Goal: Task Accomplishment & Management: Use online tool/utility

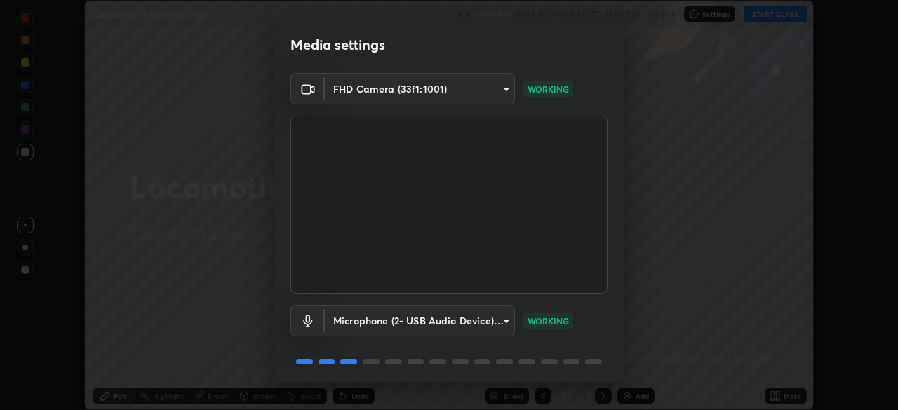
scroll to position [50, 0]
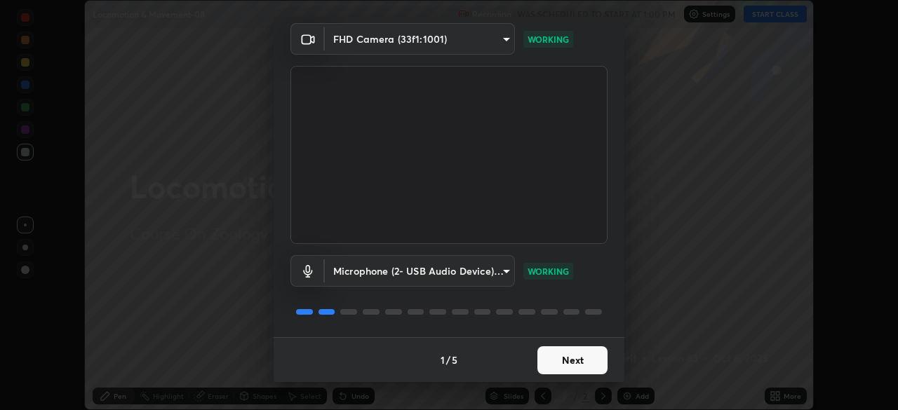
click at [568, 369] on button "Next" at bounding box center [572, 360] width 70 height 28
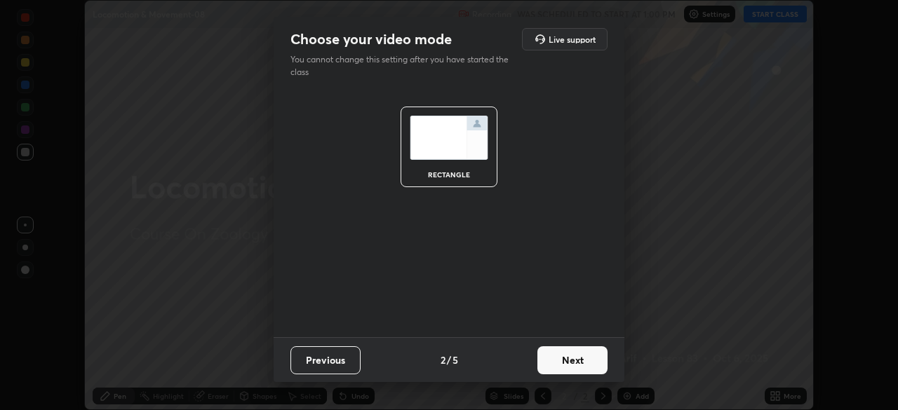
scroll to position [0, 0]
click at [571, 369] on button "Next" at bounding box center [572, 360] width 70 height 28
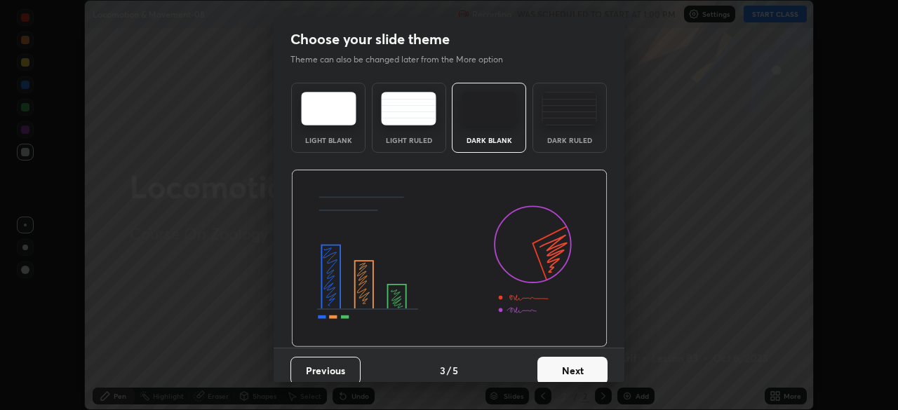
click at [579, 366] on button "Next" at bounding box center [572, 371] width 70 height 28
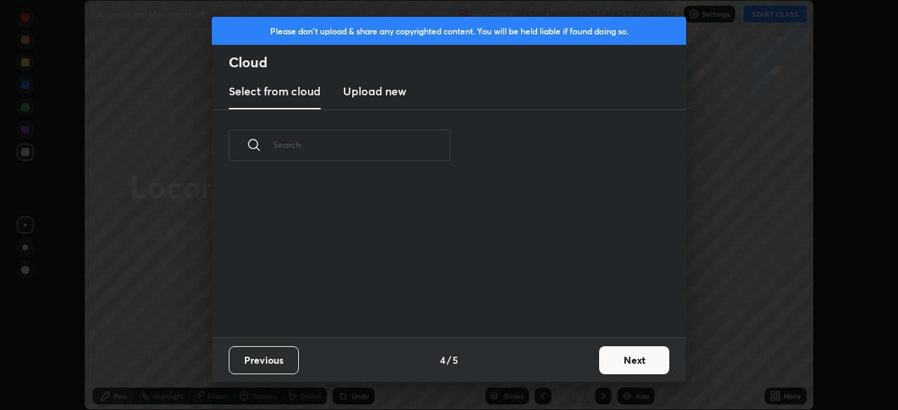
click at [631, 362] on button "Next" at bounding box center [634, 360] width 70 height 28
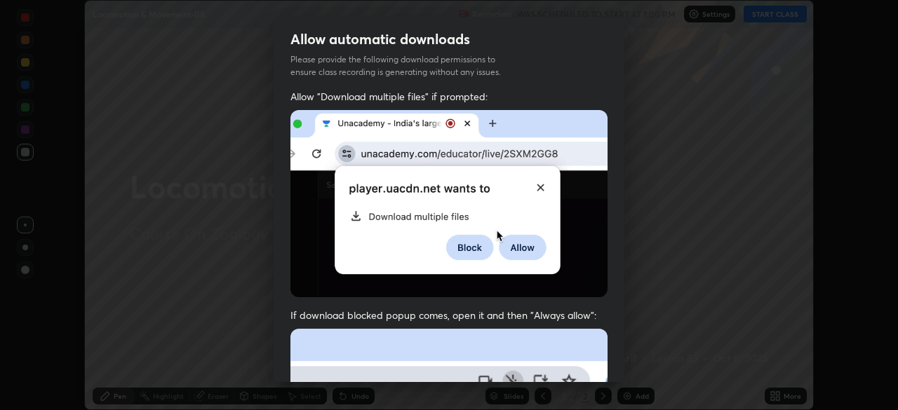
click at [565, 309] on span "If download blocked popup comes, open it and then "Always allow":" at bounding box center [448, 315] width 317 height 13
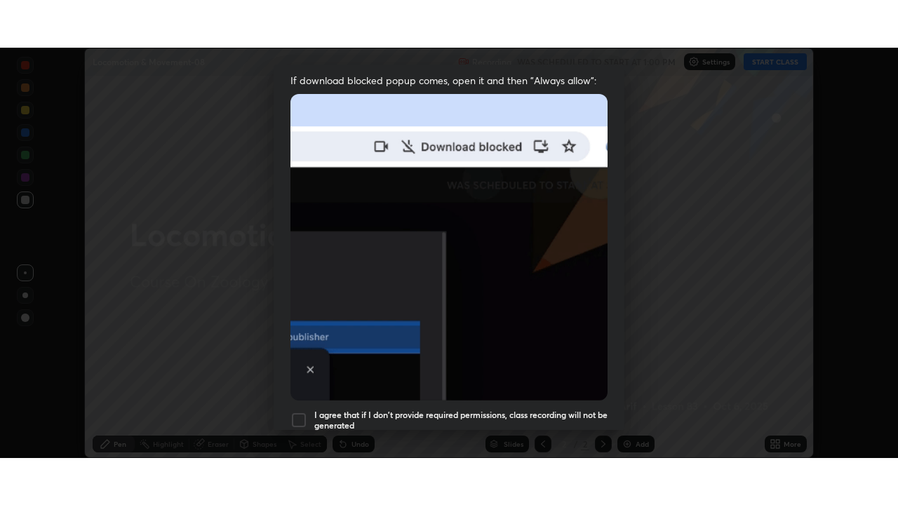
scroll to position [336, 0]
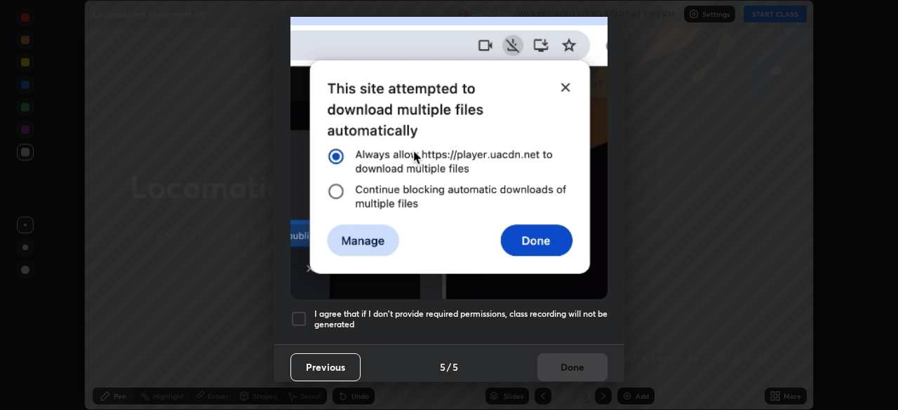
click at [558, 309] on h5 "I agree that if I don't provide required permissions, class recording will not …" at bounding box center [460, 320] width 293 height 22
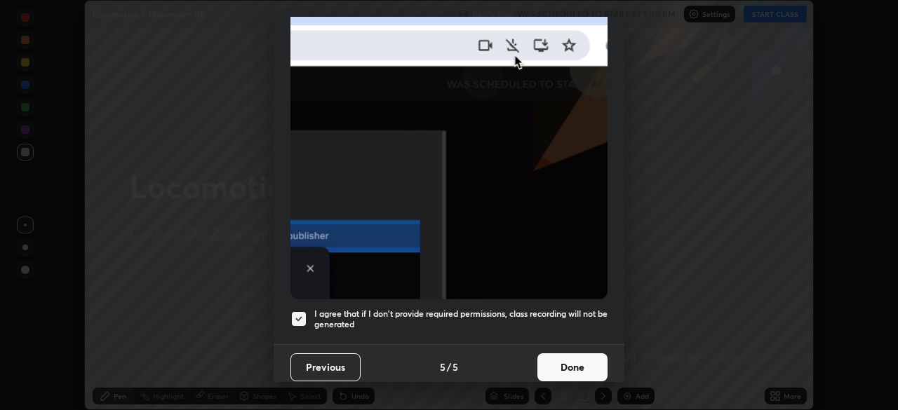
click at [566, 361] on button "Done" at bounding box center [572, 367] width 70 height 28
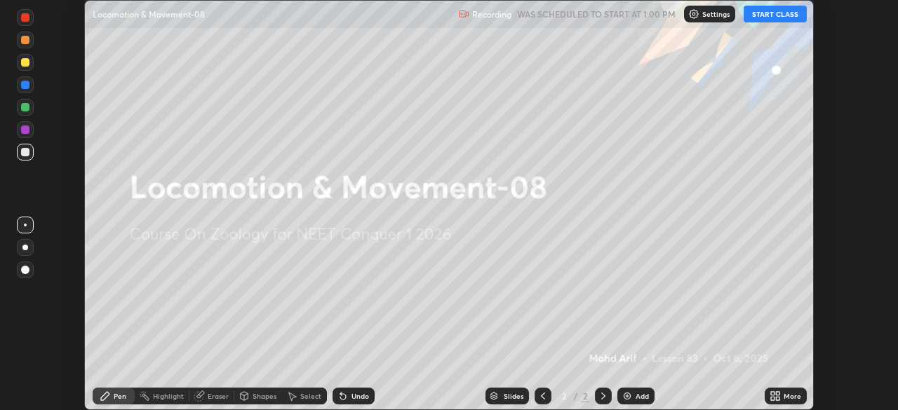
click at [785, 397] on div "More" at bounding box center [792, 396] width 18 height 7
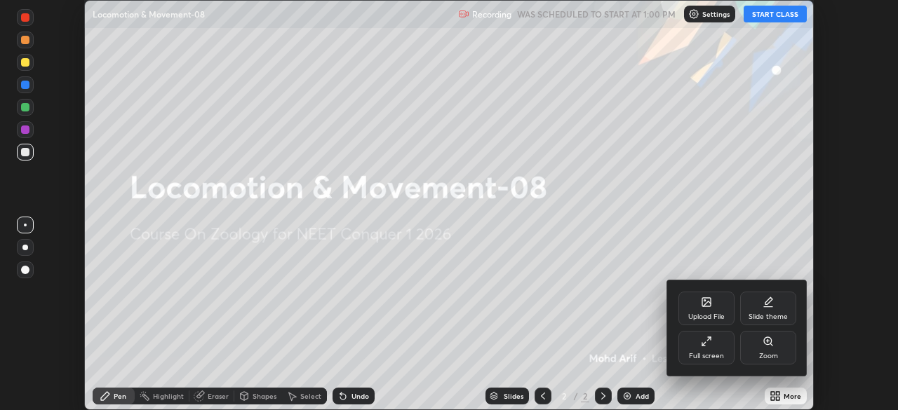
click at [719, 354] on div "Full screen" at bounding box center [706, 356] width 35 height 7
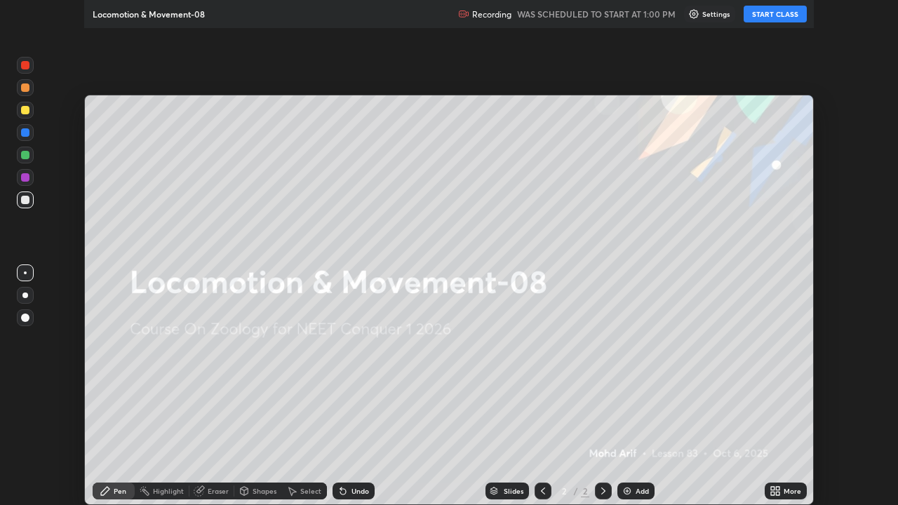
scroll to position [505, 898]
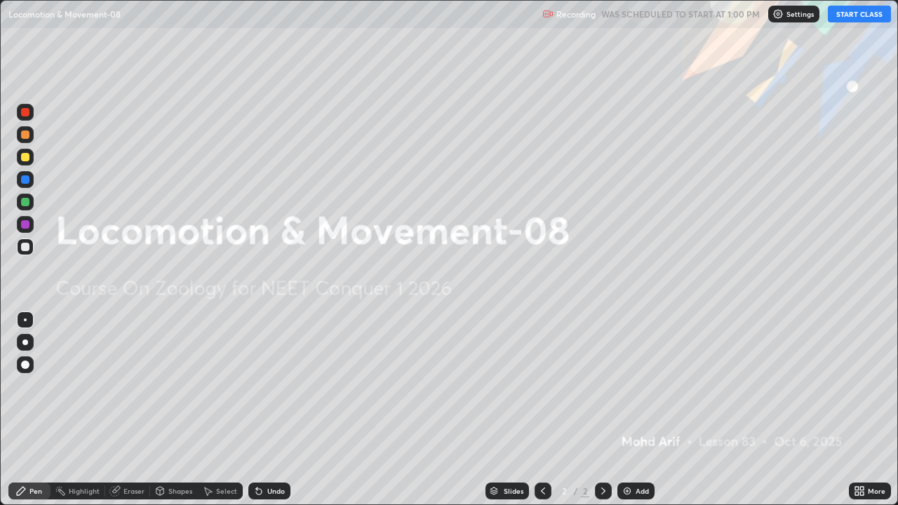
click at [857, 13] on button "START CLASS" at bounding box center [859, 14] width 63 height 17
click at [861, 410] on icon at bounding box center [862, 489] width 4 height 4
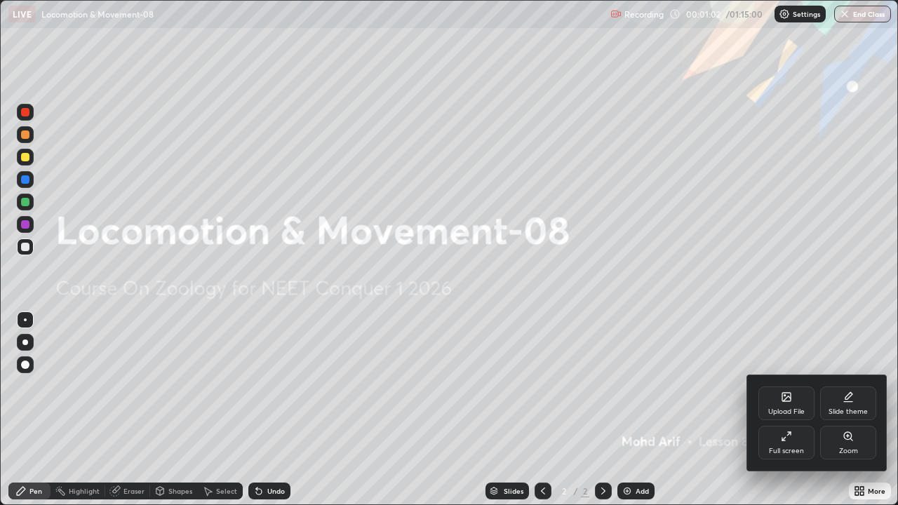
click at [712, 328] on div at bounding box center [449, 252] width 898 height 505
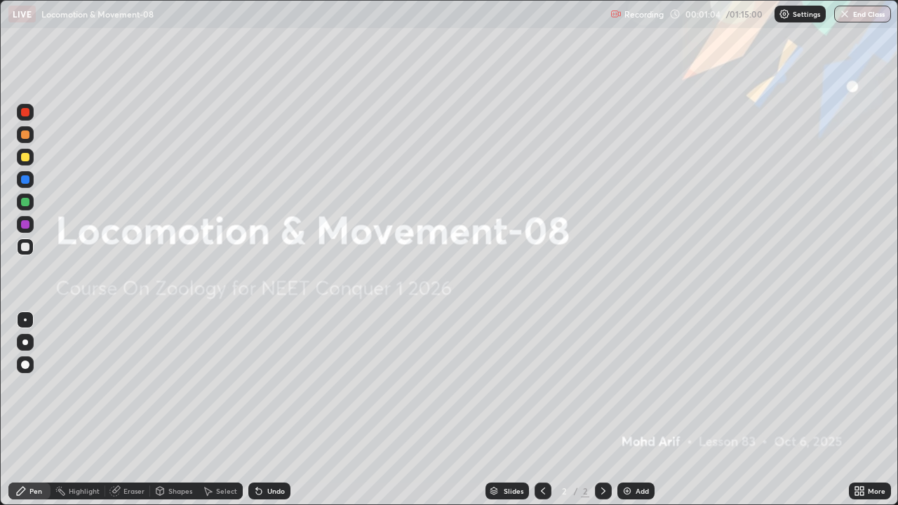
click at [32, 347] on div at bounding box center [25, 342] width 17 height 17
click at [635, 410] on div "Add" at bounding box center [641, 490] width 13 height 7
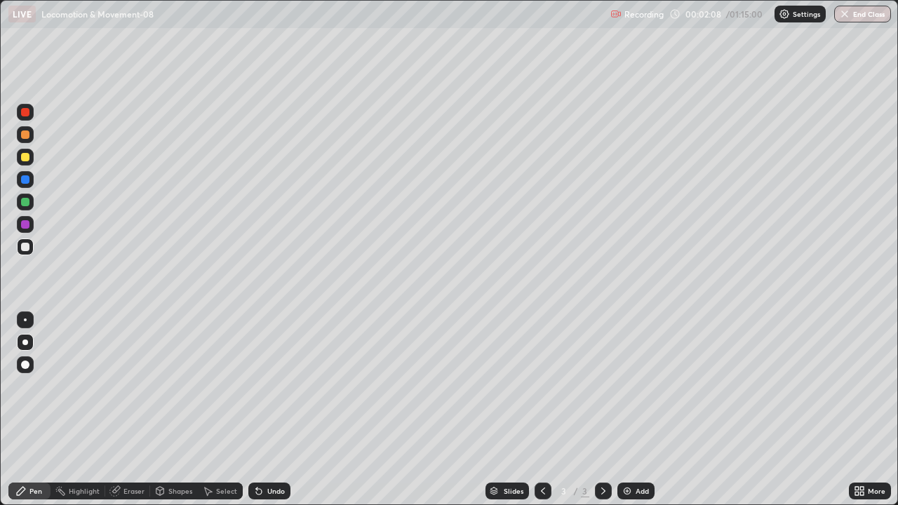
click at [25, 158] on div at bounding box center [25, 157] width 8 height 8
click at [23, 158] on div at bounding box center [25, 157] width 8 height 8
click at [25, 157] on div at bounding box center [25, 157] width 8 height 8
click at [25, 342] on div at bounding box center [25, 342] width 6 height 6
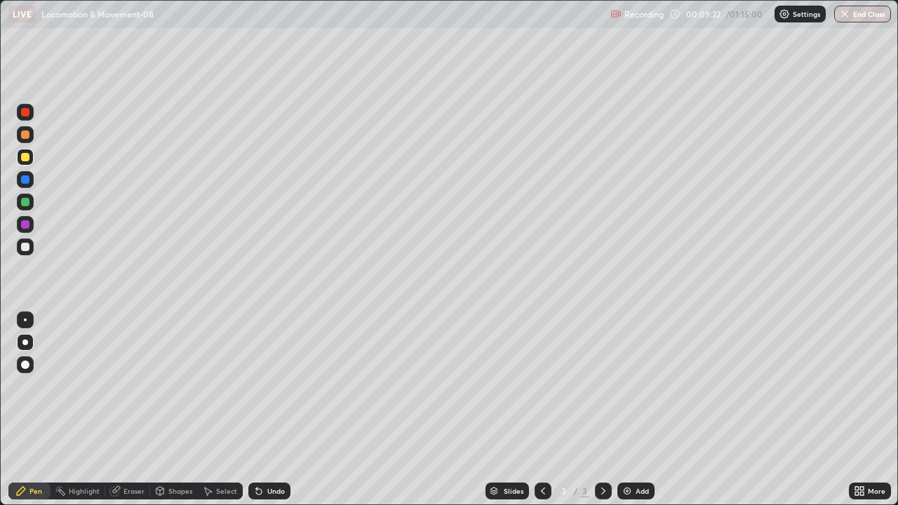
click at [30, 246] on div at bounding box center [25, 246] width 17 height 17
click at [30, 157] on div at bounding box center [25, 157] width 17 height 17
click at [638, 410] on div "Add" at bounding box center [641, 490] width 13 height 7
click at [130, 410] on div "Eraser" at bounding box center [133, 490] width 21 height 7
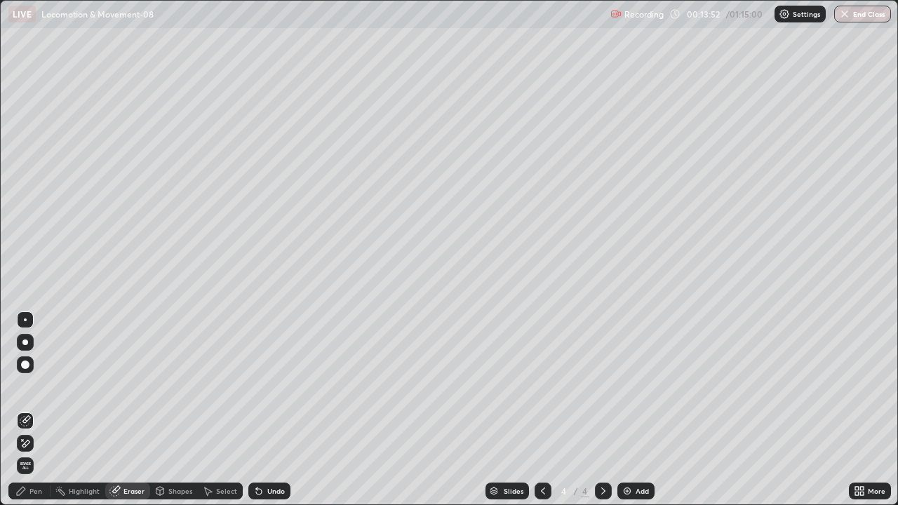
click at [27, 410] on icon at bounding box center [26, 419] width 8 height 7
click at [38, 410] on div "Pen" at bounding box center [35, 490] width 13 height 7
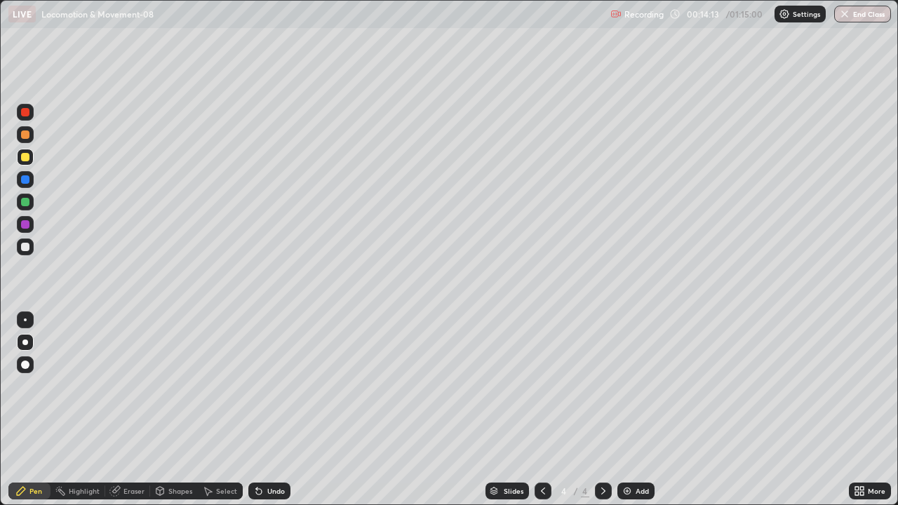
click at [127, 410] on div "Eraser" at bounding box center [133, 490] width 21 height 7
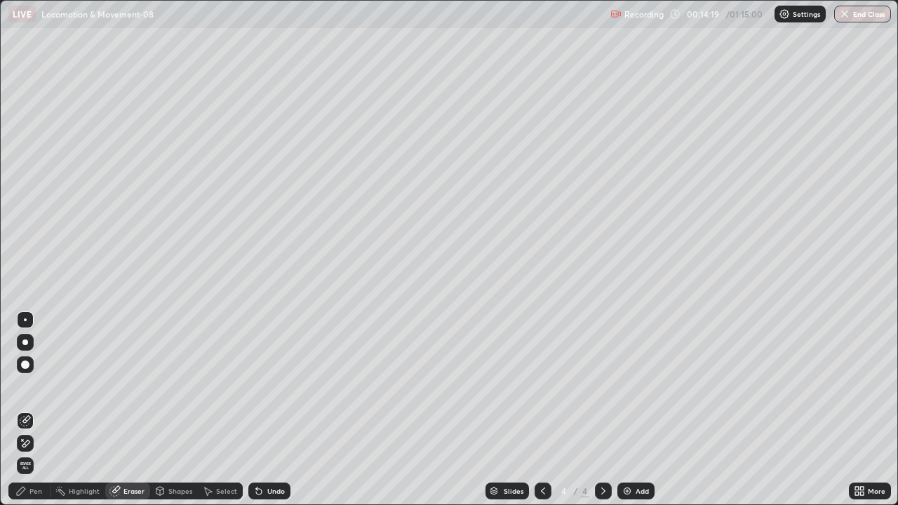
click at [34, 410] on div "Pen" at bounding box center [35, 490] width 13 height 7
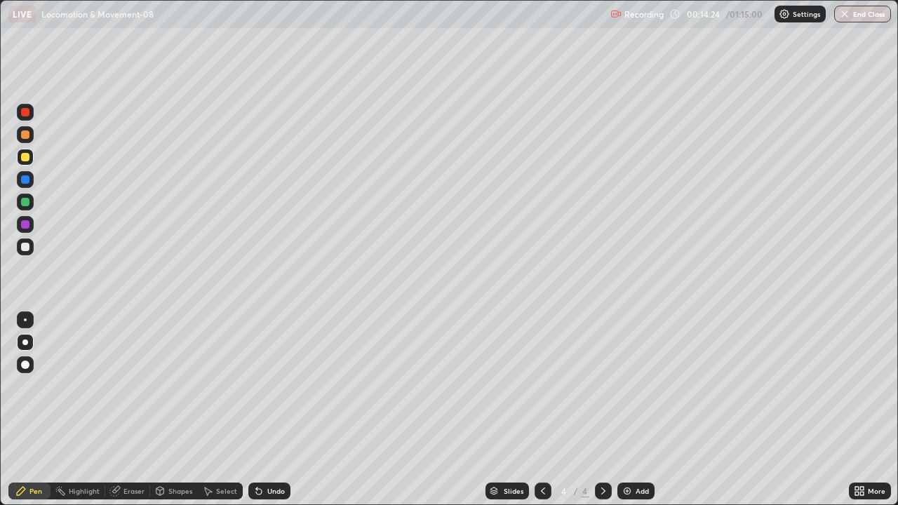
click at [25, 248] on div at bounding box center [25, 247] width 8 height 8
click at [25, 320] on div at bounding box center [25, 319] width 3 height 3
click at [25, 113] on div at bounding box center [25, 112] width 8 height 8
click at [25, 225] on div at bounding box center [25, 224] width 8 height 8
click at [29, 183] on div at bounding box center [25, 179] width 17 height 17
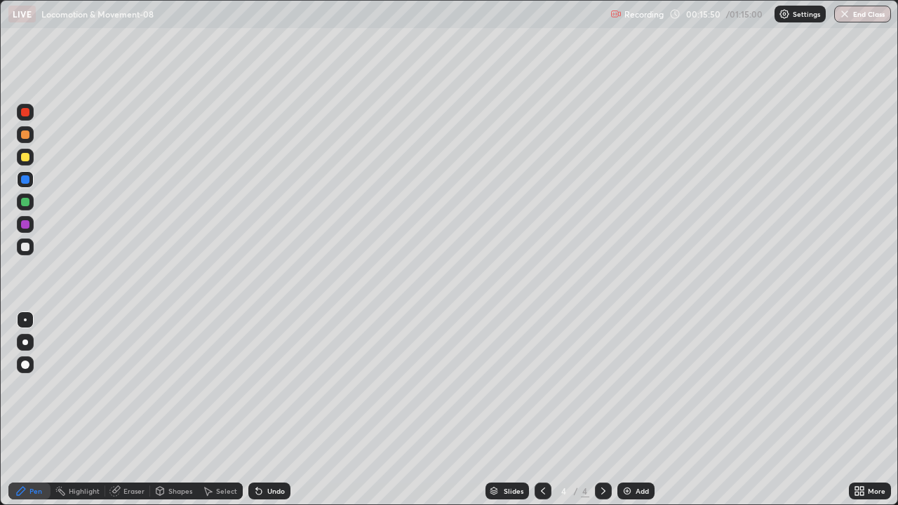
click at [27, 113] on div at bounding box center [25, 112] width 8 height 8
click at [26, 135] on div at bounding box center [25, 134] width 8 height 8
click at [26, 245] on div at bounding box center [25, 247] width 8 height 8
click at [27, 160] on div at bounding box center [25, 157] width 8 height 8
click at [32, 249] on div at bounding box center [25, 246] width 17 height 17
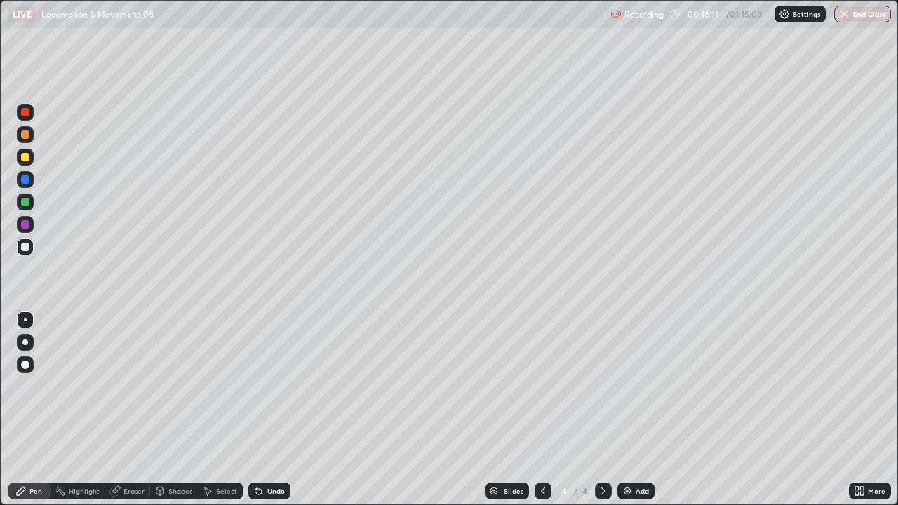
click at [26, 178] on div at bounding box center [25, 179] width 8 height 8
click at [91, 410] on div "Highlight" at bounding box center [84, 490] width 31 height 7
click at [123, 410] on div "Eraser" at bounding box center [133, 490] width 21 height 7
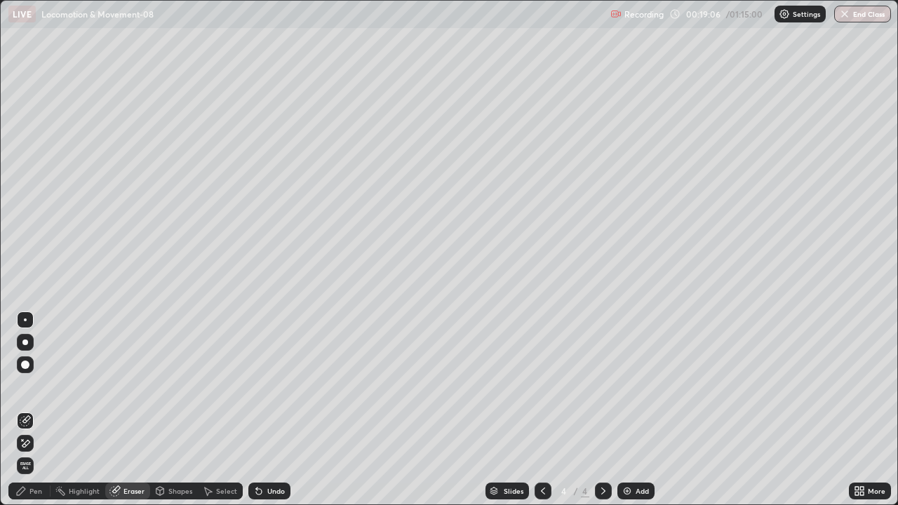
click at [29, 410] on icon at bounding box center [26, 443] width 8 height 7
click at [25, 410] on icon at bounding box center [25, 420] width 11 height 11
click at [34, 410] on div "Pen" at bounding box center [35, 490] width 13 height 7
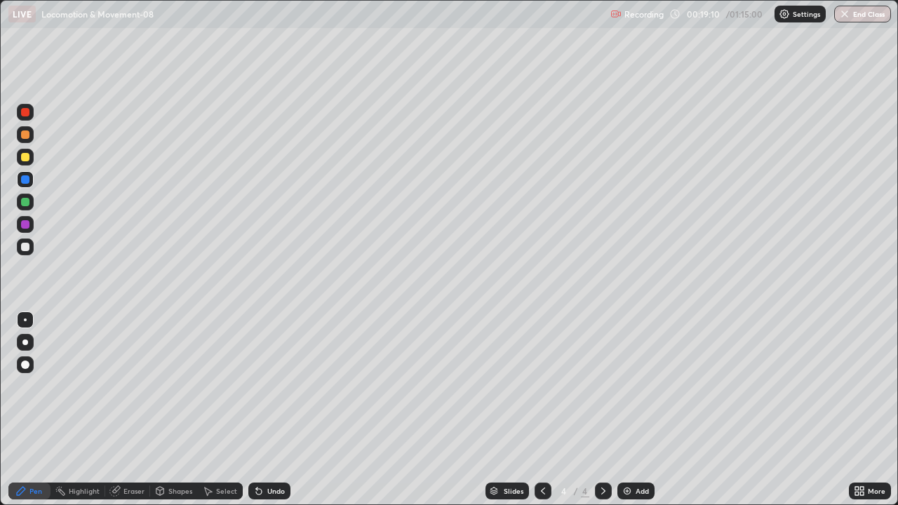
click at [34, 410] on div "Pen" at bounding box center [29, 491] width 42 height 17
click at [31, 252] on div at bounding box center [25, 246] width 17 height 17
click at [25, 159] on div at bounding box center [25, 157] width 8 height 8
click at [31, 250] on div at bounding box center [25, 246] width 17 height 17
click at [127, 410] on div "Eraser" at bounding box center [127, 491] width 45 height 17
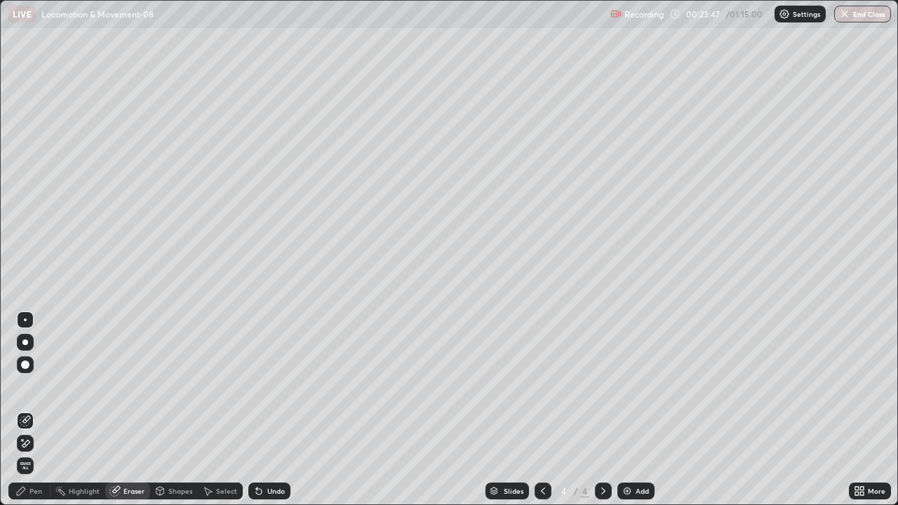
click at [35, 410] on div "Pen" at bounding box center [35, 490] width 13 height 7
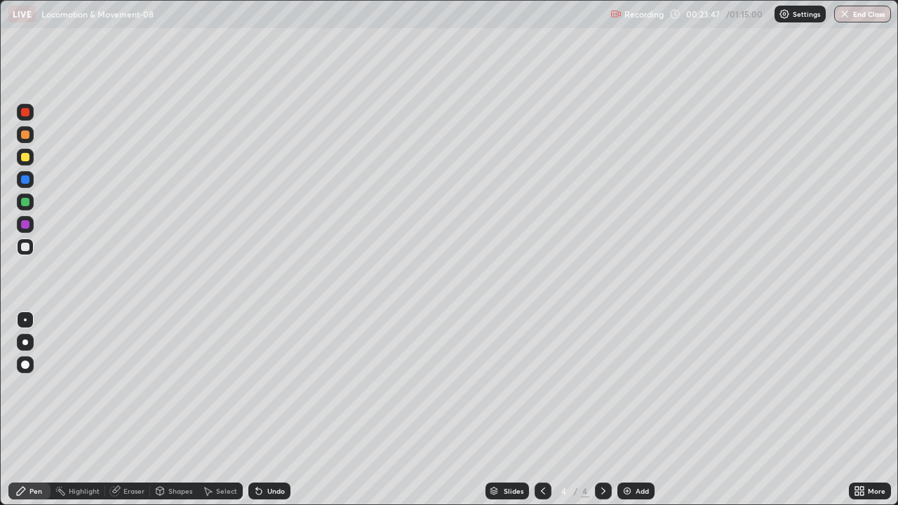
click at [35, 410] on div "Pen" at bounding box center [35, 490] width 13 height 7
click at [140, 410] on div "Eraser" at bounding box center [133, 490] width 21 height 7
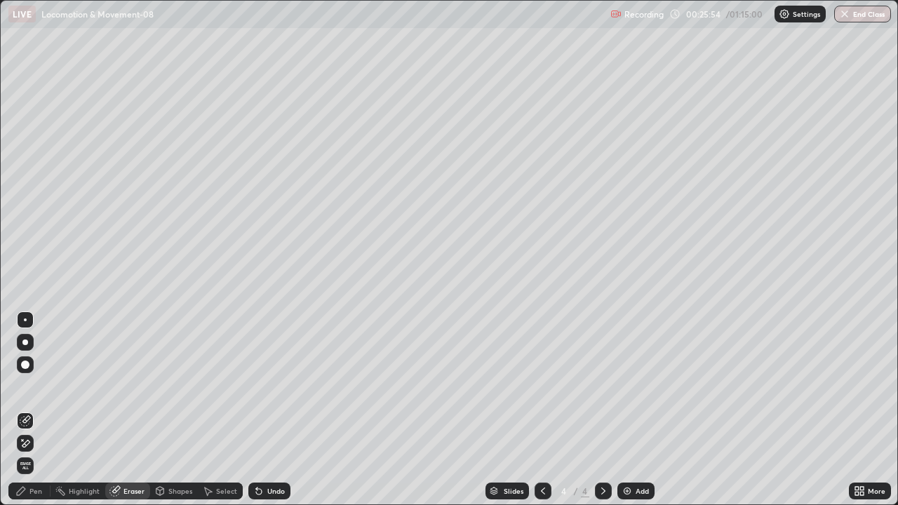
click at [27, 410] on icon at bounding box center [25, 444] width 11 height 12
click at [31, 410] on div "Pen" at bounding box center [35, 490] width 13 height 7
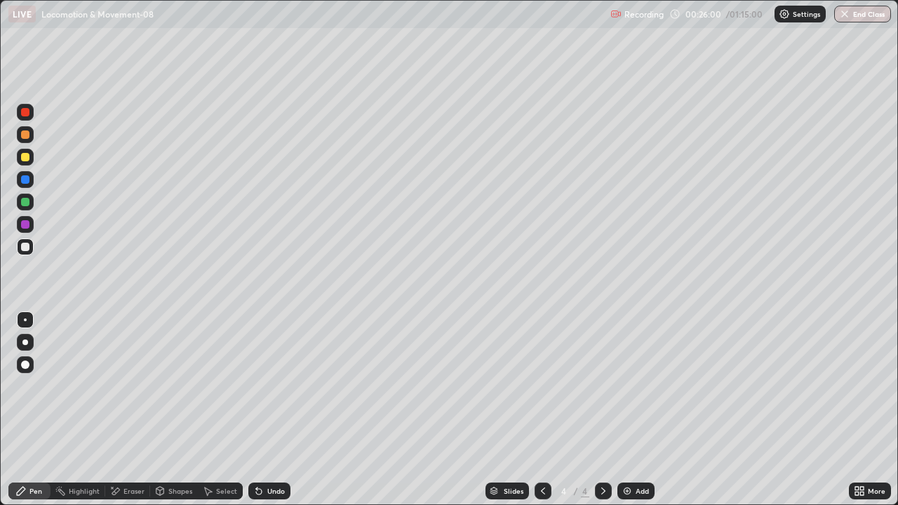
click at [28, 410] on div "Pen" at bounding box center [29, 491] width 42 height 17
click at [27, 177] on div at bounding box center [25, 179] width 8 height 8
click at [25, 245] on div at bounding box center [25, 247] width 8 height 8
click at [128, 410] on div "Eraser" at bounding box center [127, 491] width 45 height 17
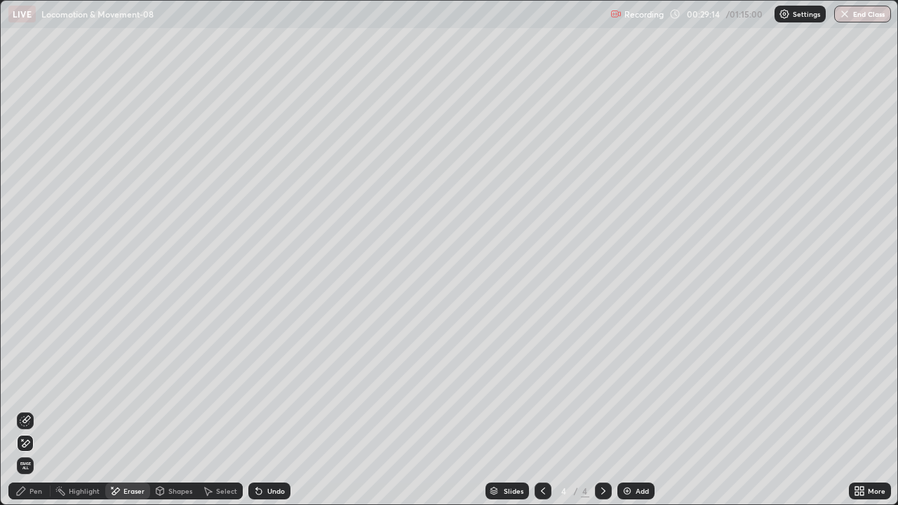
click at [34, 410] on div "Pen" at bounding box center [35, 490] width 13 height 7
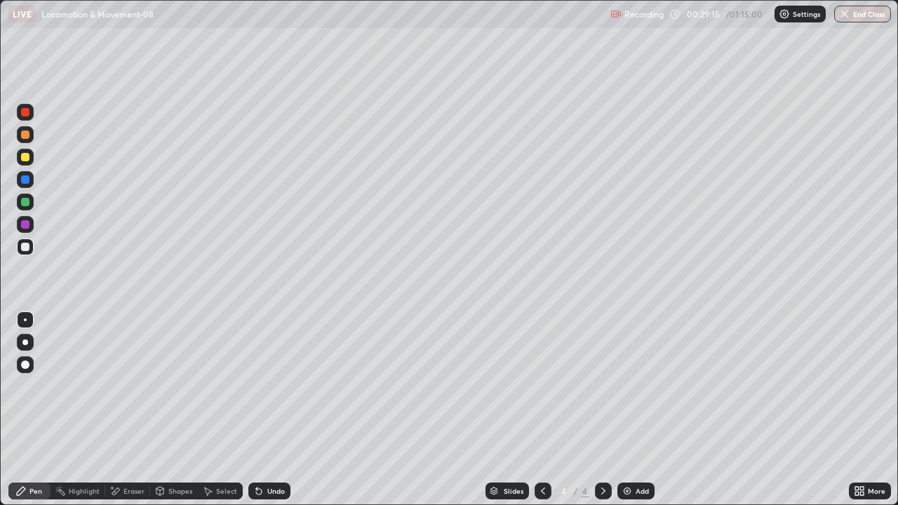
click at [35, 410] on div "Pen" at bounding box center [35, 490] width 13 height 7
click at [32, 410] on div "Pen" at bounding box center [29, 491] width 42 height 17
click at [23, 105] on div at bounding box center [25, 112] width 17 height 17
click at [20, 157] on div at bounding box center [25, 157] width 17 height 17
click at [27, 247] on div at bounding box center [25, 247] width 8 height 8
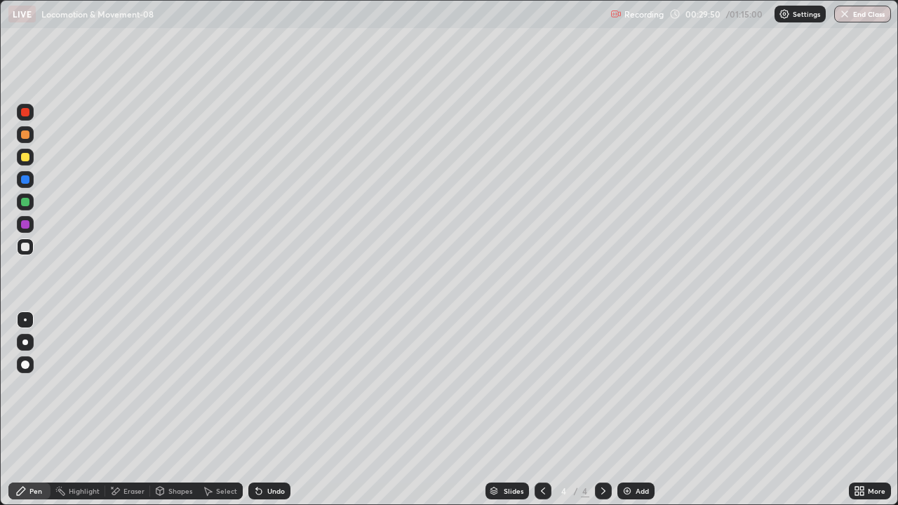
click at [23, 155] on div at bounding box center [25, 157] width 8 height 8
click at [24, 113] on div at bounding box center [25, 112] width 8 height 8
click at [27, 226] on div at bounding box center [25, 224] width 8 height 8
click at [635, 410] on div "Add" at bounding box center [641, 490] width 13 height 7
click at [169, 410] on div "Shapes" at bounding box center [180, 490] width 24 height 7
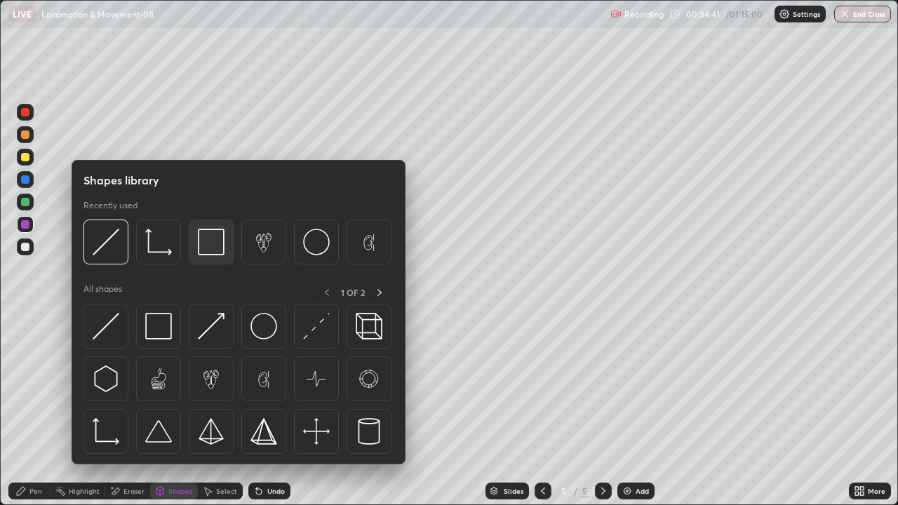
click at [217, 240] on img at bounding box center [211, 242] width 27 height 27
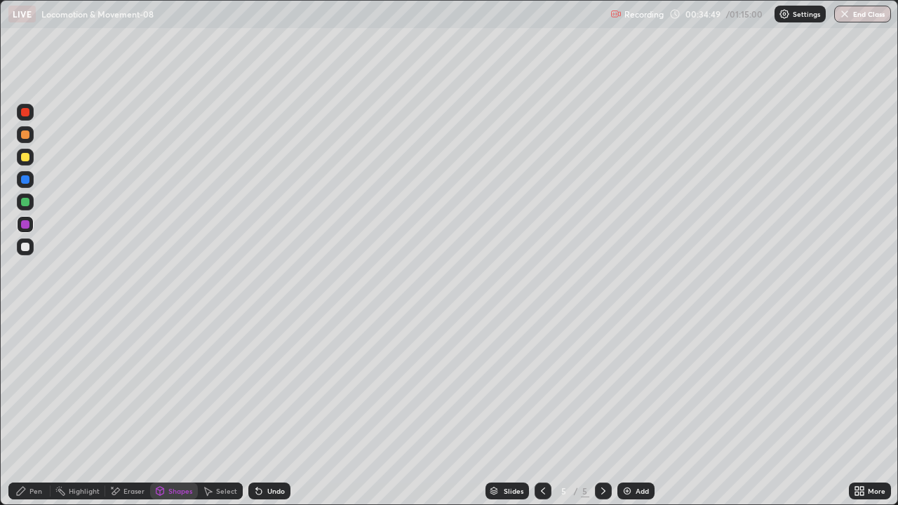
click at [119, 410] on icon at bounding box center [114, 491] width 11 height 12
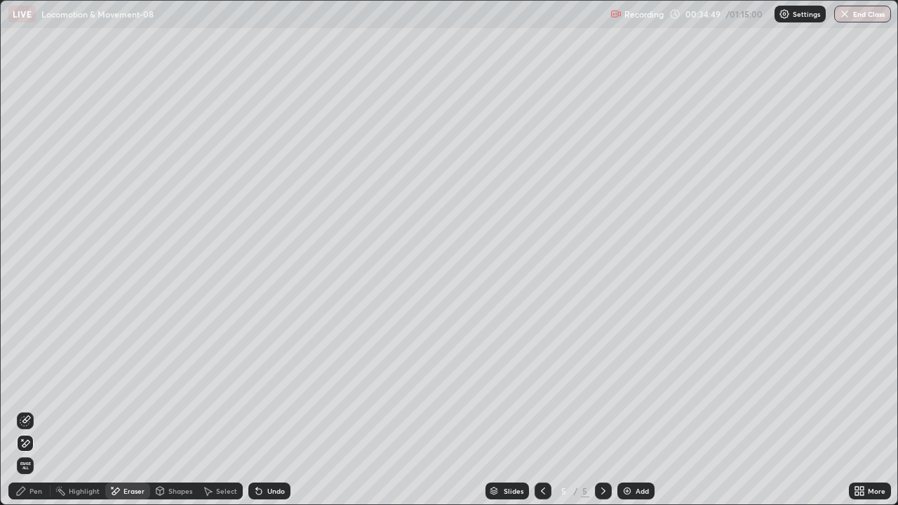
click at [29, 410] on icon at bounding box center [26, 419] width 8 height 7
click at [36, 410] on div "Pen" at bounding box center [35, 490] width 13 height 7
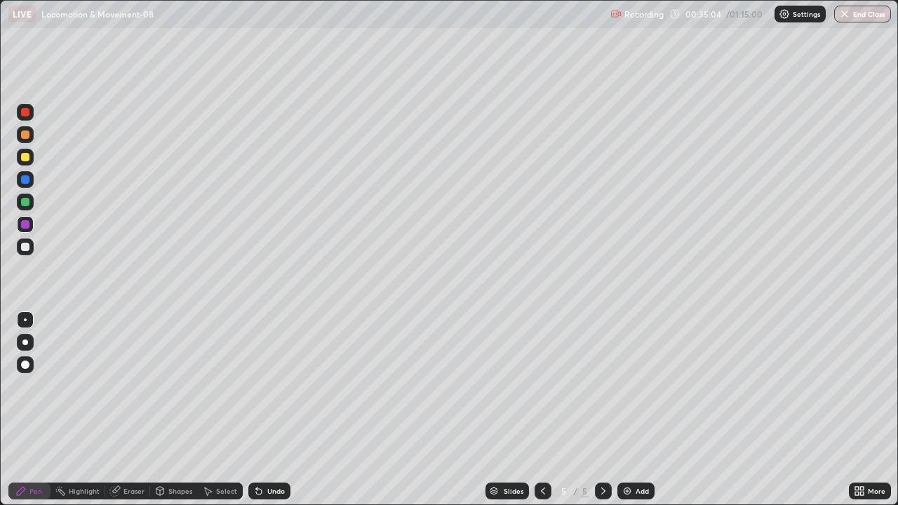
click at [119, 410] on icon at bounding box center [114, 490] width 11 height 11
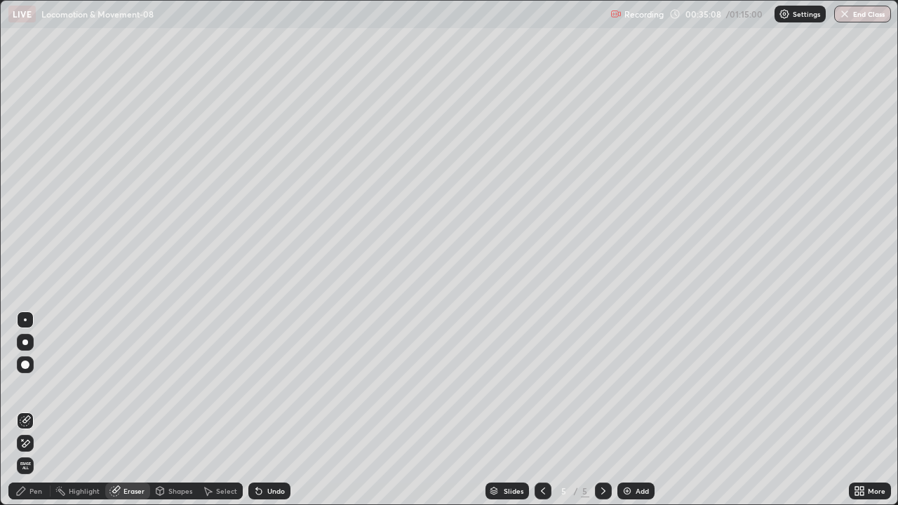
click at [28, 410] on div "Pen" at bounding box center [29, 491] width 42 height 17
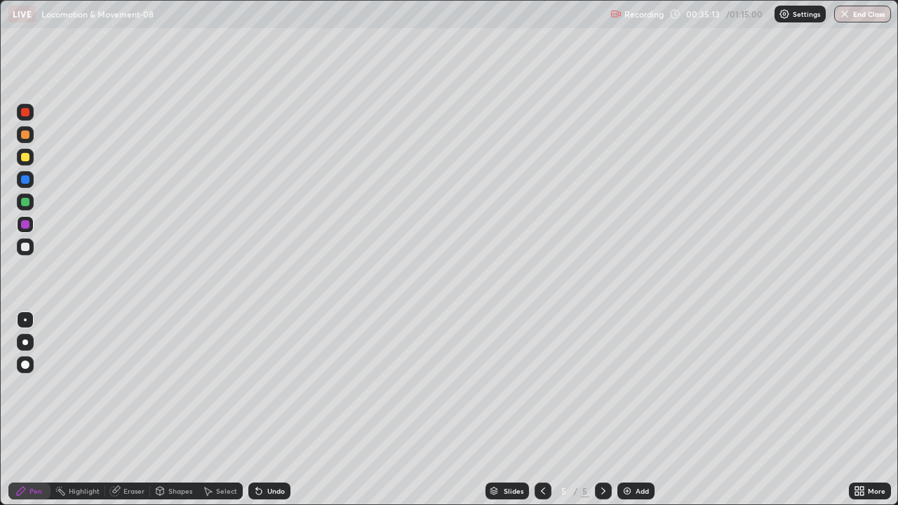
click at [24, 134] on div at bounding box center [25, 134] width 8 height 8
click at [275, 410] on div "Undo" at bounding box center [276, 490] width 18 height 7
click at [269, 410] on div "Undo" at bounding box center [276, 490] width 18 height 7
click at [25, 114] on div at bounding box center [25, 112] width 8 height 8
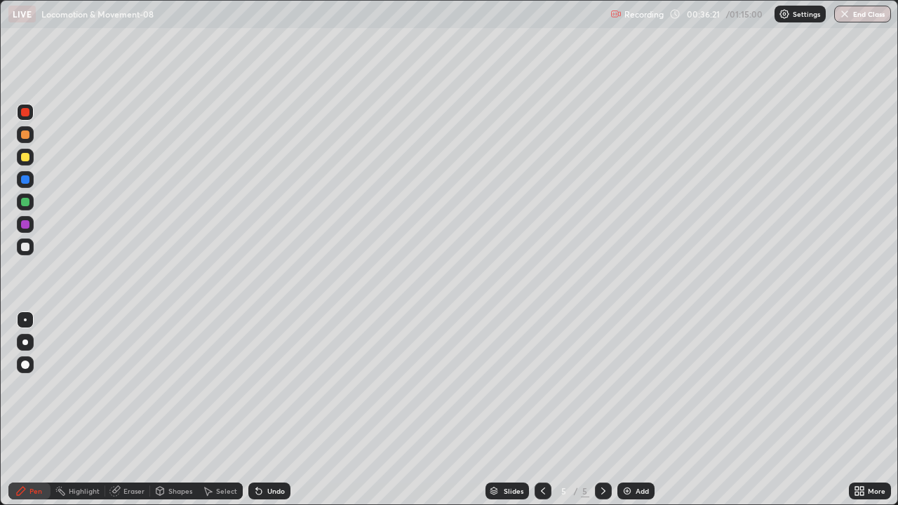
click at [32, 245] on div at bounding box center [25, 246] width 17 height 17
click at [27, 155] on div at bounding box center [25, 157] width 8 height 8
click at [25, 204] on div at bounding box center [25, 202] width 8 height 8
click at [269, 410] on div "Undo" at bounding box center [276, 490] width 18 height 7
click at [25, 158] on div at bounding box center [25, 157] width 8 height 8
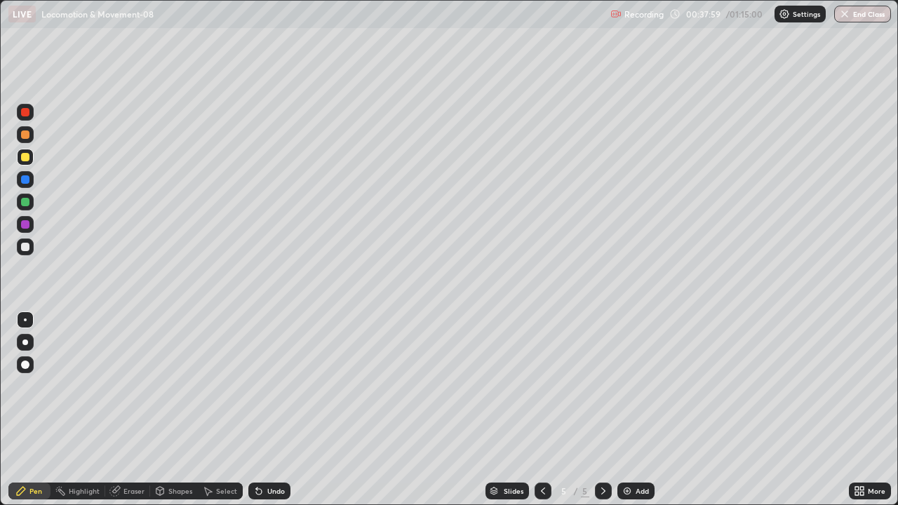
click at [27, 205] on div at bounding box center [25, 202] width 8 height 8
click at [25, 365] on div at bounding box center [25, 364] width 8 height 8
click at [25, 320] on div at bounding box center [25, 319] width 3 height 3
click at [29, 253] on div at bounding box center [25, 246] width 17 height 17
click at [274, 410] on div "Undo" at bounding box center [276, 490] width 18 height 7
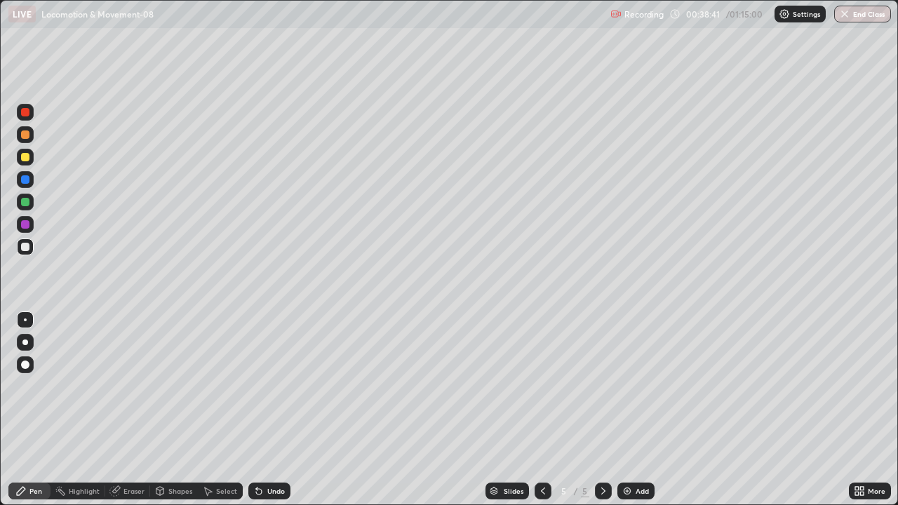
click at [273, 410] on div "Undo" at bounding box center [276, 490] width 18 height 7
click at [25, 112] on div at bounding box center [25, 112] width 8 height 8
click at [25, 364] on div at bounding box center [25, 364] width 8 height 8
click at [25, 244] on div at bounding box center [25, 247] width 8 height 8
click at [27, 339] on div at bounding box center [25, 342] width 17 height 17
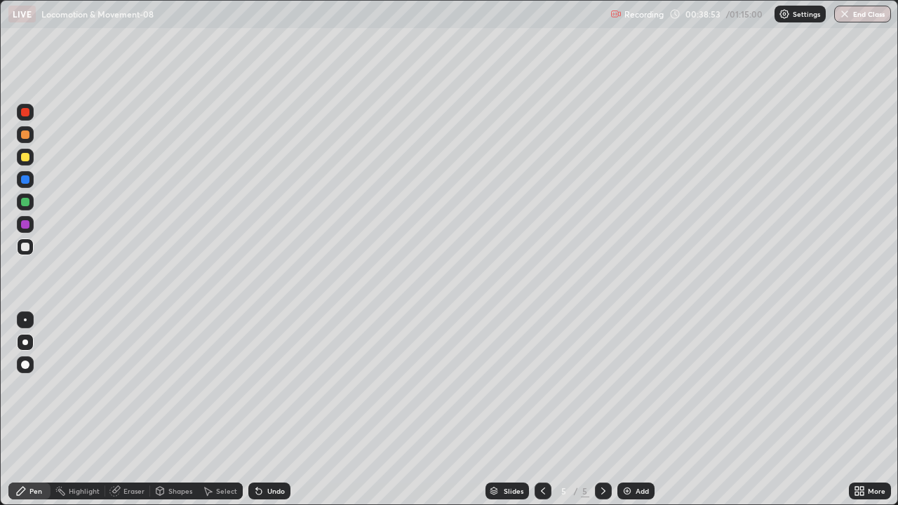
click at [25, 155] on div at bounding box center [25, 157] width 8 height 8
click at [25, 320] on div at bounding box center [25, 319] width 3 height 3
click at [24, 201] on div at bounding box center [25, 202] width 8 height 8
click at [26, 247] on div at bounding box center [25, 247] width 8 height 8
click at [271, 410] on div "Undo" at bounding box center [276, 490] width 18 height 7
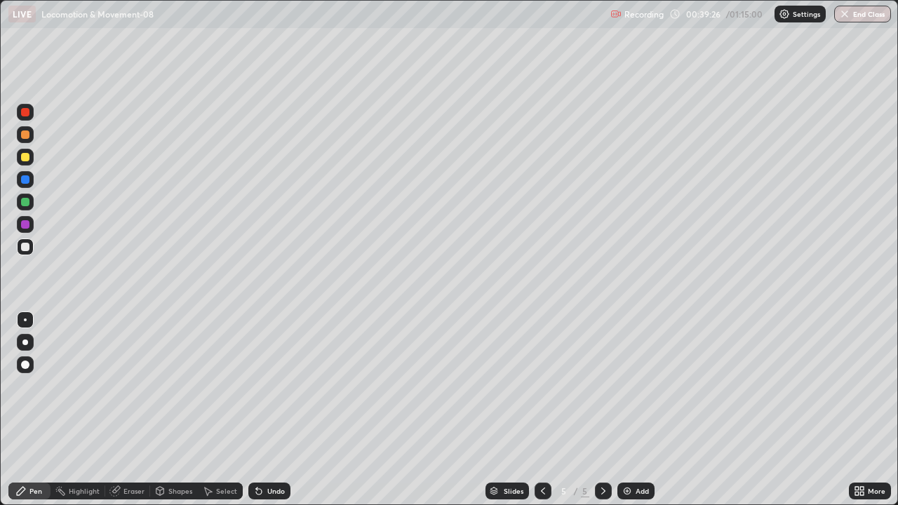
click at [22, 114] on div at bounding box center [25, 112] width 8 height 8
click at [26, 344] on div at bounding box center [25, 342] width 6 height 6
click at [25, 365] on div at bounding box center [25, 364] width 8 height 8
click at [25, 227] on div at bounding box center [25, 224] width 8 height 8
click at [25, 320] on div at bounding box center [25, 319] width 3 height 3
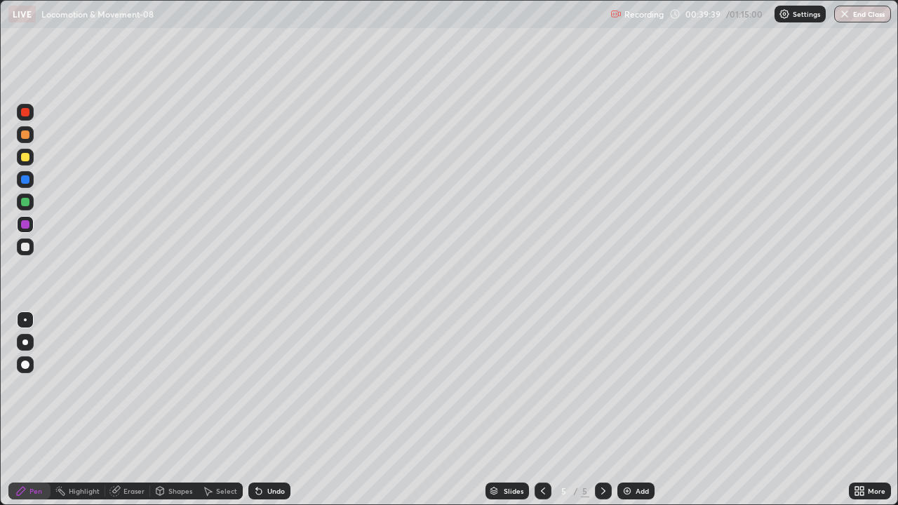
click at [27, 178] on div at bounding box center [25, 179] width 8 height 8
click at [26, 203] on div at bounding box center [25, 202] width 8 height 8
click at [119, 410] on icon at bounding box center [116, 489] width 8 height 7
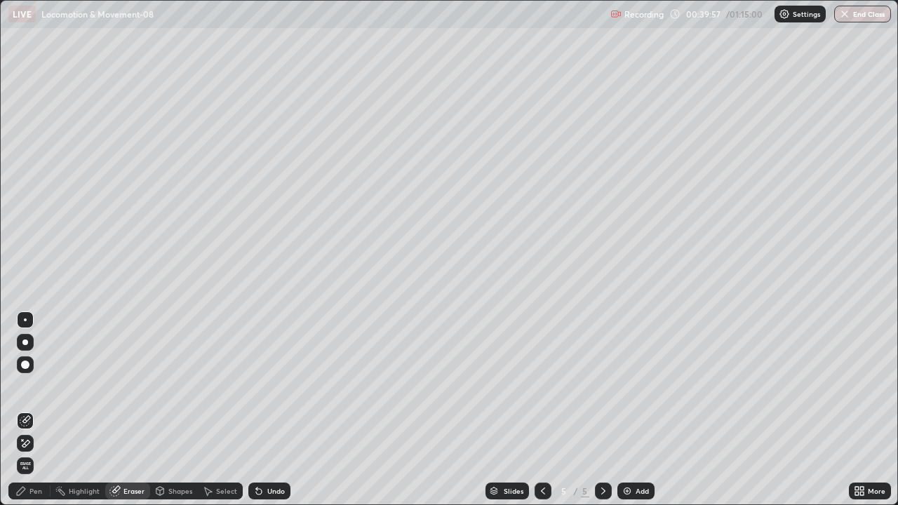
click at [27, 410] on icon at bounding box center [26, 443] width 8 height 7
click at [29, 410] on icon at bounding box center [25, 420] width 11 height 11
click at [36, 410] on div "Pen" at bounding box center [35, 490] width 13 height 7
click at [31, 410] on div "Pen" at bounding box center [35, 490] width 13 height 7
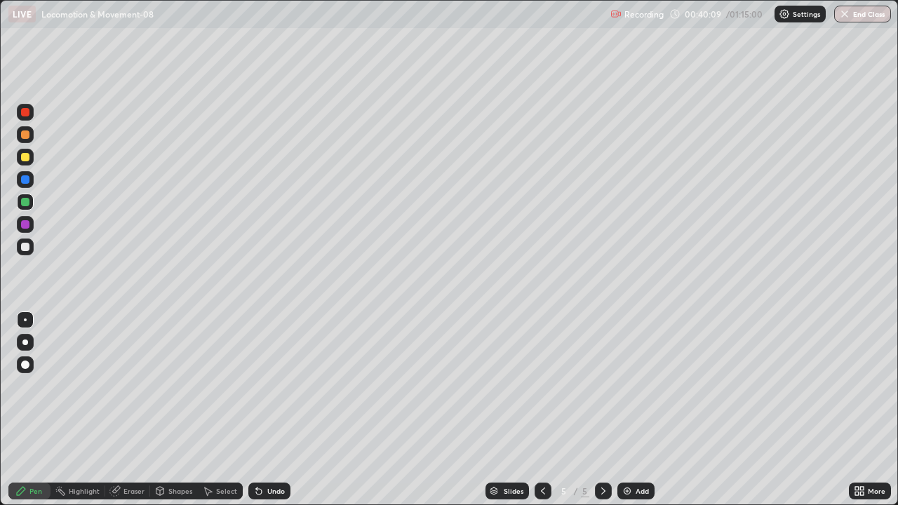
click at [27, 340] on div at bounding box center [25, 342] width 6 height 6
click at [27, 250] on div at bounding box center [25, 247] width 8 height 8
click at [33, 323] on div at bounding box center [25, 319] width 17 height 17
click at [28, 111] on div at bounding box center [25, 112] width 8 height 8
click at [27, 342] on div at bounding box center [25, 342] width 6 height 6
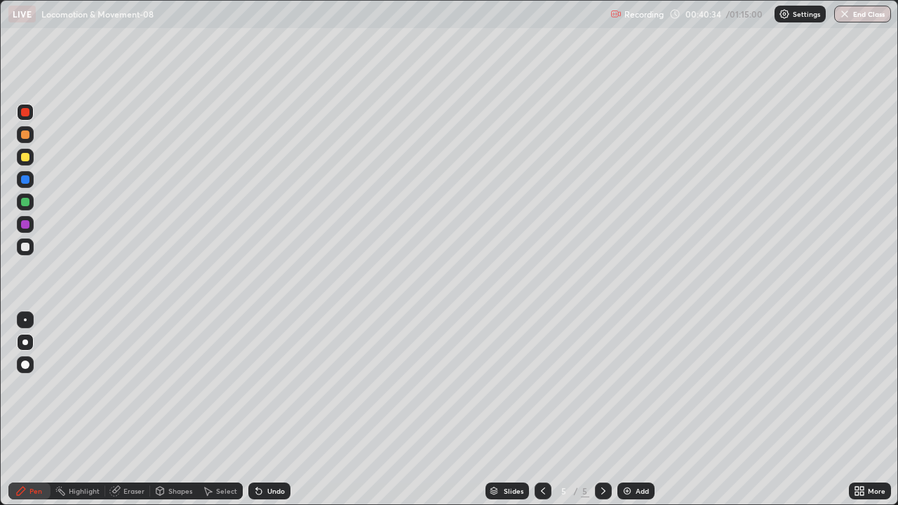
click at [25, 180] on div at bounding box center [25, 179] width 8 height 8
click at [25, 204] on div at bounding box center [25, 202] width 8 height 8
click at [27, 228] on div at bounding box center [25, 224] width 8 height 8
click at [29, 253] on div at bounding box center [25, 246] width 17 height 17
click at [26, 182] on div at bounding box center [25, 179] width 8 height 8
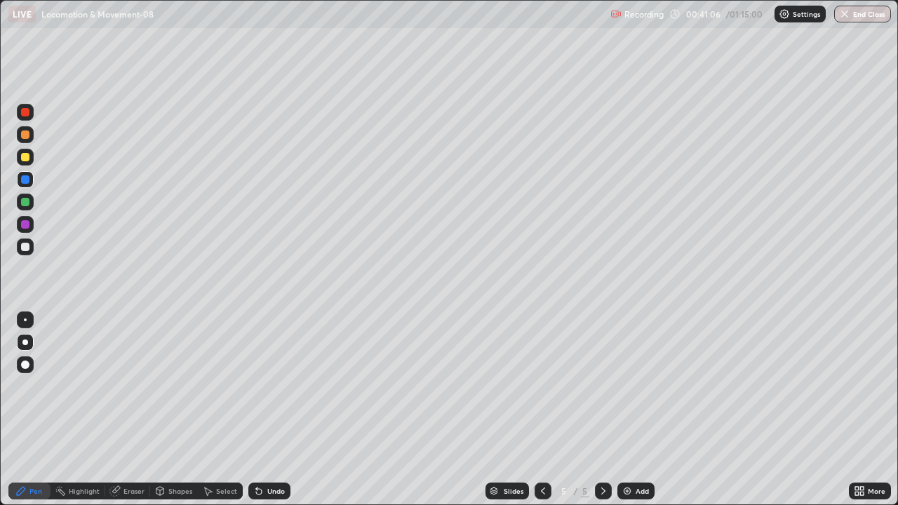
click at [27, 207] on div at bounding box center [25, 202] width 17 height 17
click at [31, 222] on div at bounding box center [25, 224] width 17 height 17
click at [25, 320] on div at bounding box center [25, 319] width 3 height 3
click at [26, 342] on div at bounding box center [25, 342] width 6 height 6
click at [27, 115] on div at bounding box center [25, 112] width 8 height 8
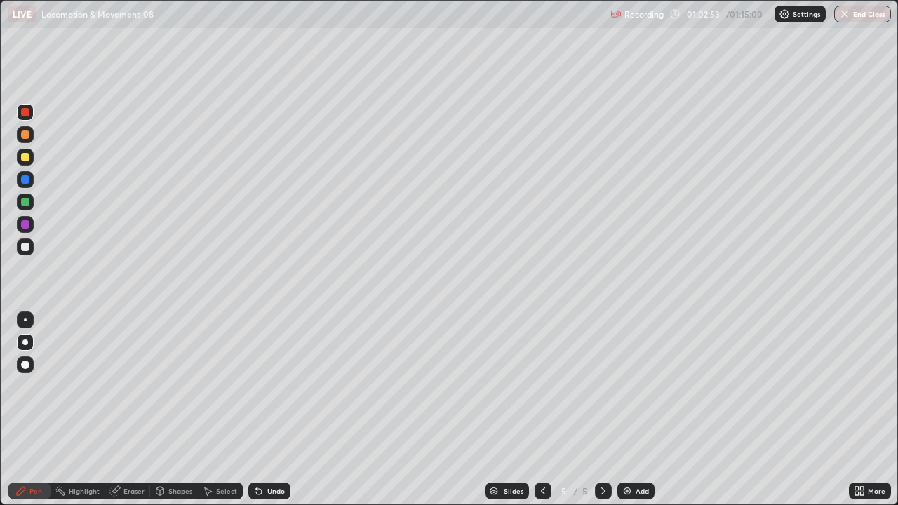
click at [27, 224] on div at bounding box center [25, 224] width 8 height 8
click at [638, 410] on div "Add" at bounding box center [641, 490] width 13 height 7
click at [25, 154] on div at bounding box center [25, 157] width 8 height 8
click at [272, 410] on div "Undo" at bounding box center [276, 490] width 18 height 7
click at [872, 9] on button "End Class" at bounding box center [862, 14] width 57 height 17
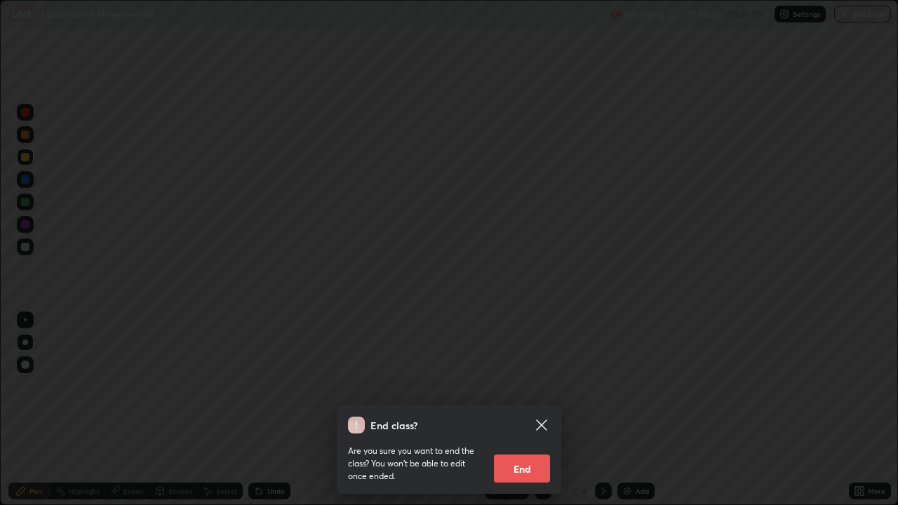
click at [528, 410] on button "End" at bounding box center [522, 468] width 56 height 28
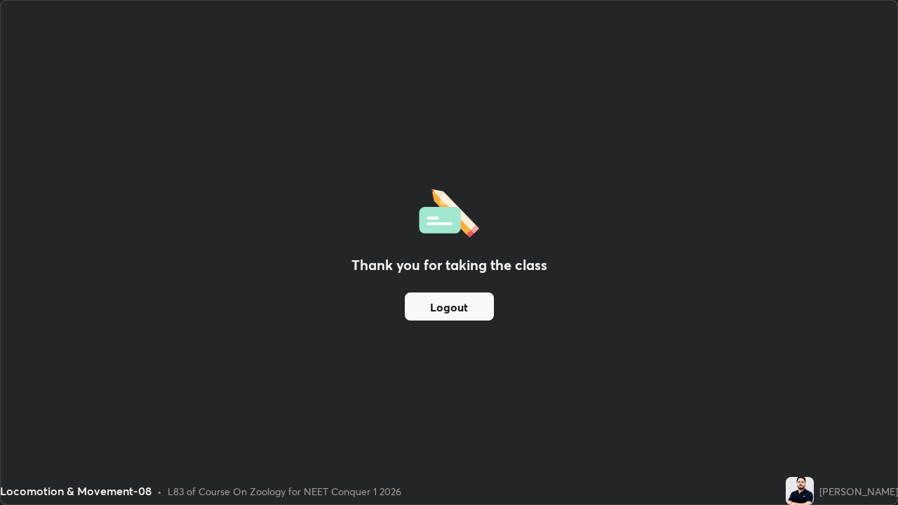
click at [445, 313] on button "Logout" at bounding box center [449, 306] width 89 height 28
